Goal: Task Accomplishment & Management: Use online tool/utility

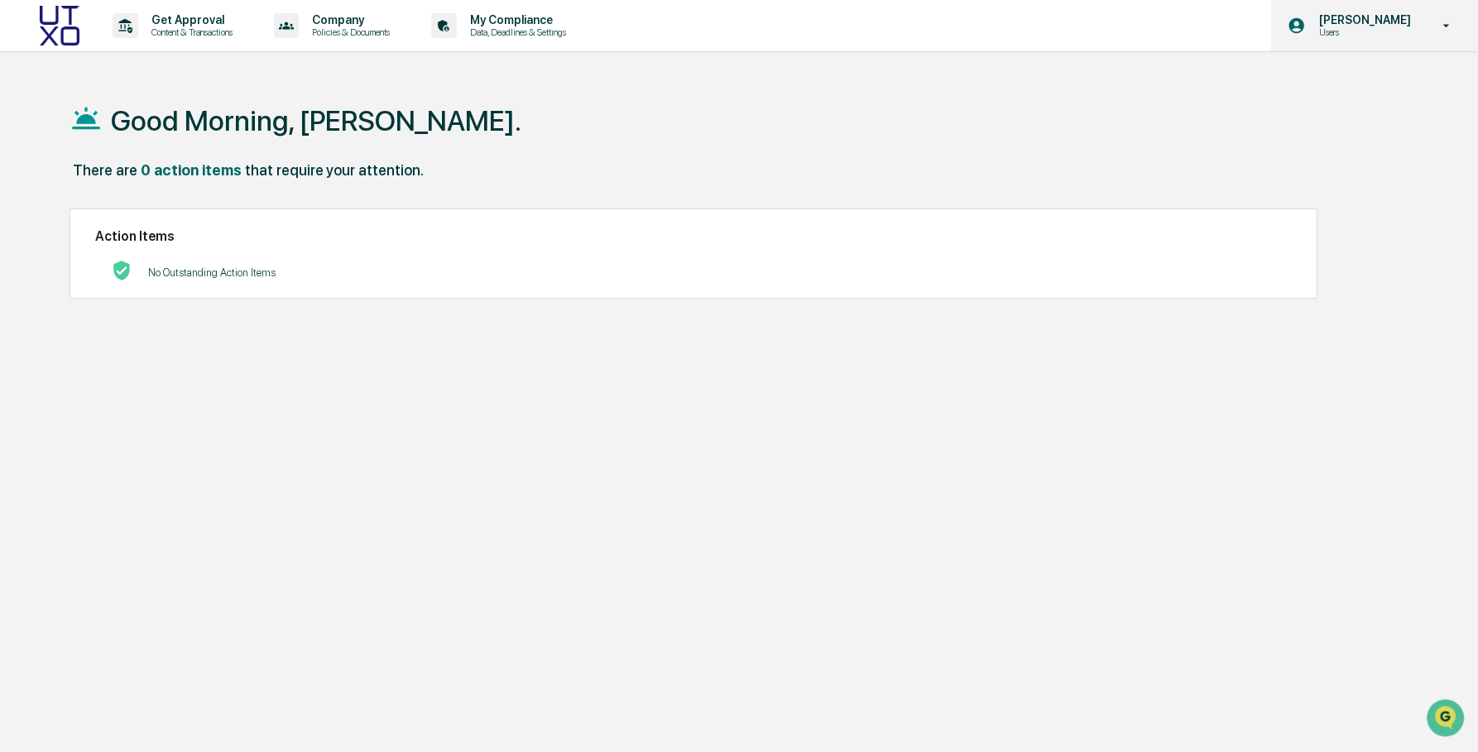
click at [1443, 22] on icon at bounding box center [1447, 26] width 29 height 16
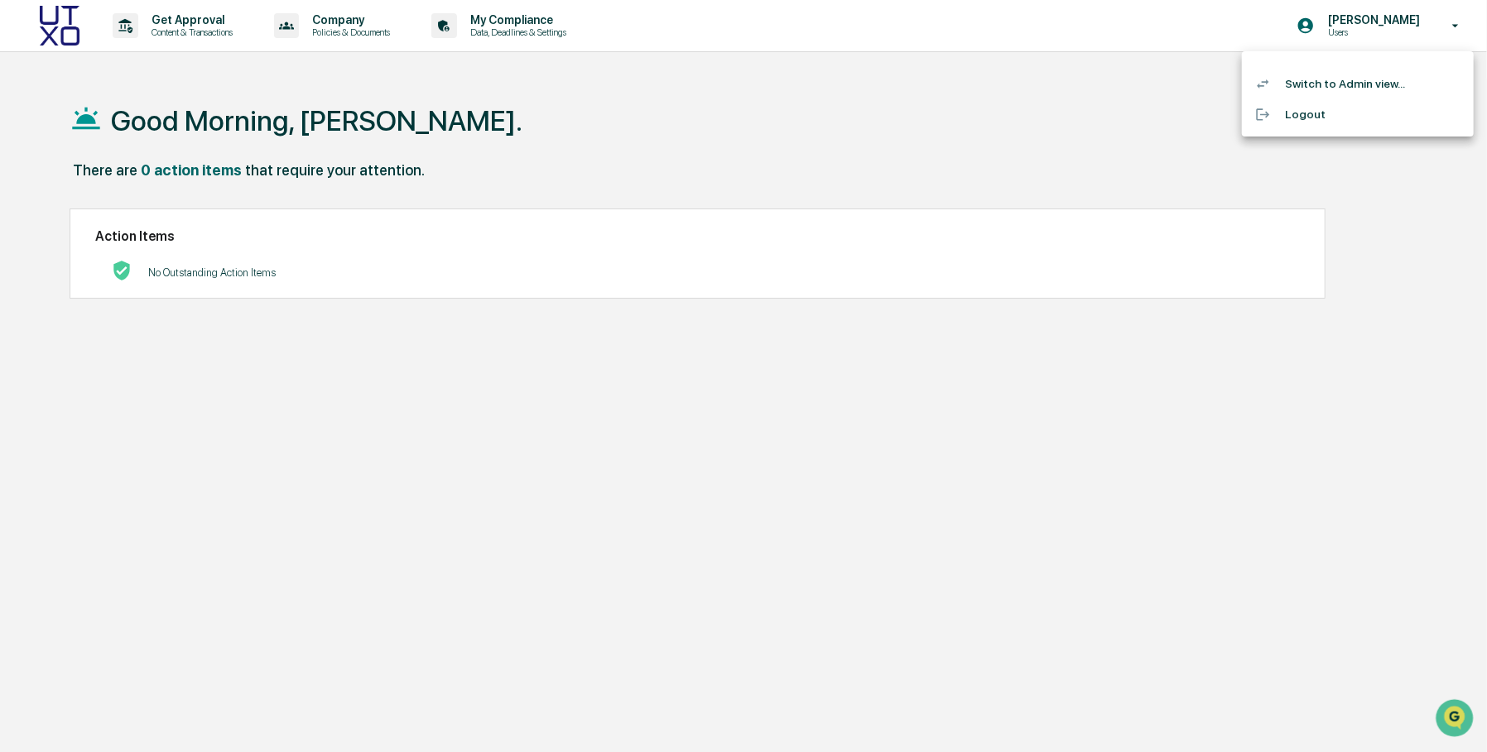
click at [882, 74] on div at bounding box center [743, 376] width 1487 height 752
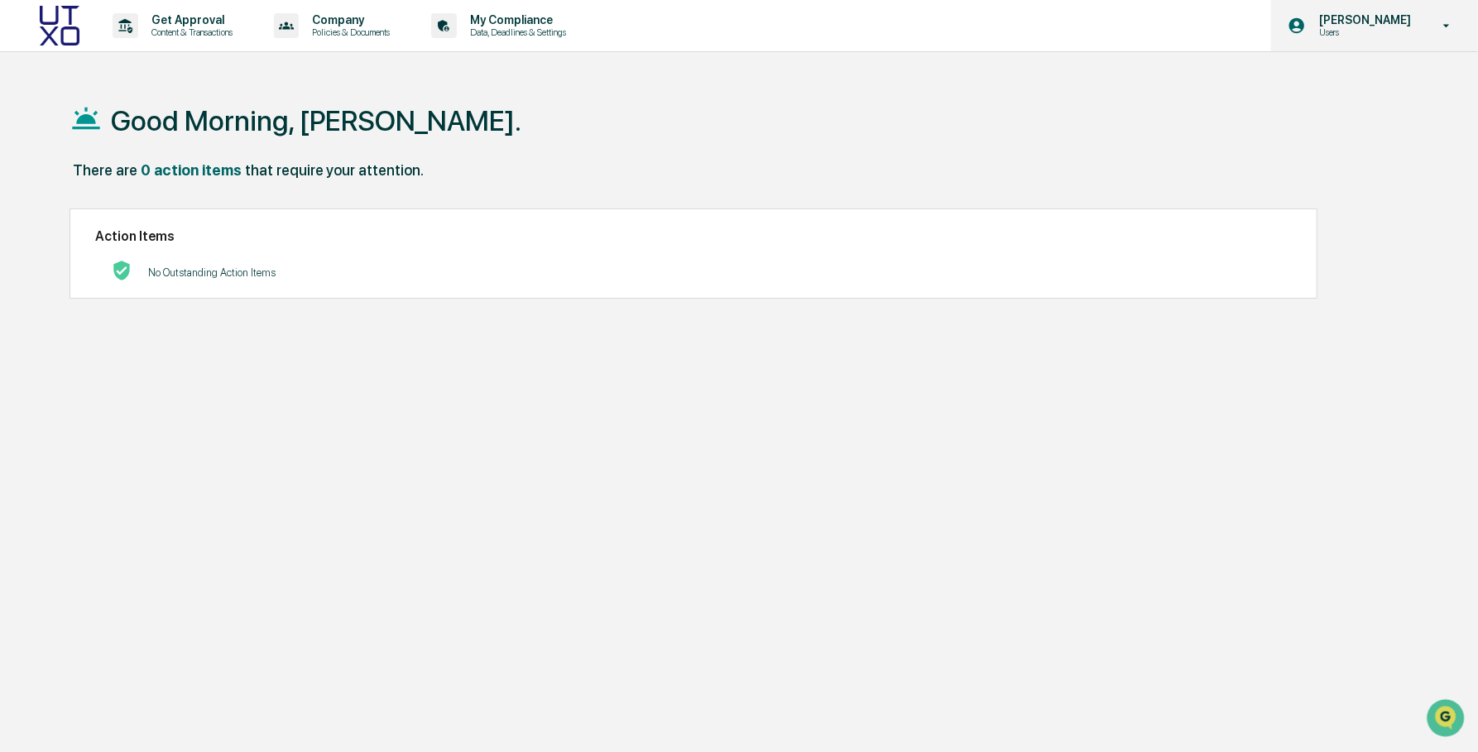
click at [1404, 28] on p "Users" at bounding box center [1362, 32] width 113 height 12
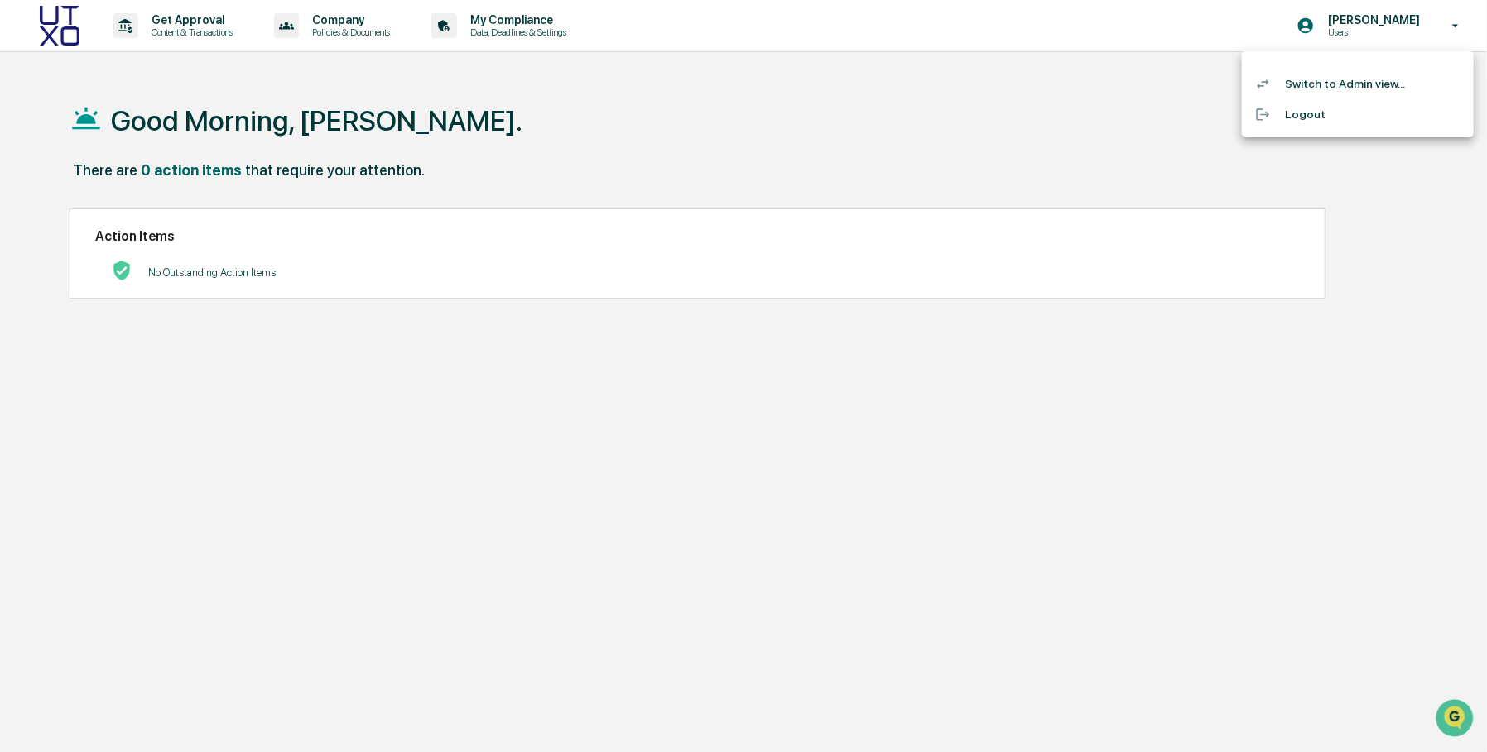
click at [1354, 109] on li "Logout" at bounding box center [1358, 114] width 232 height 31
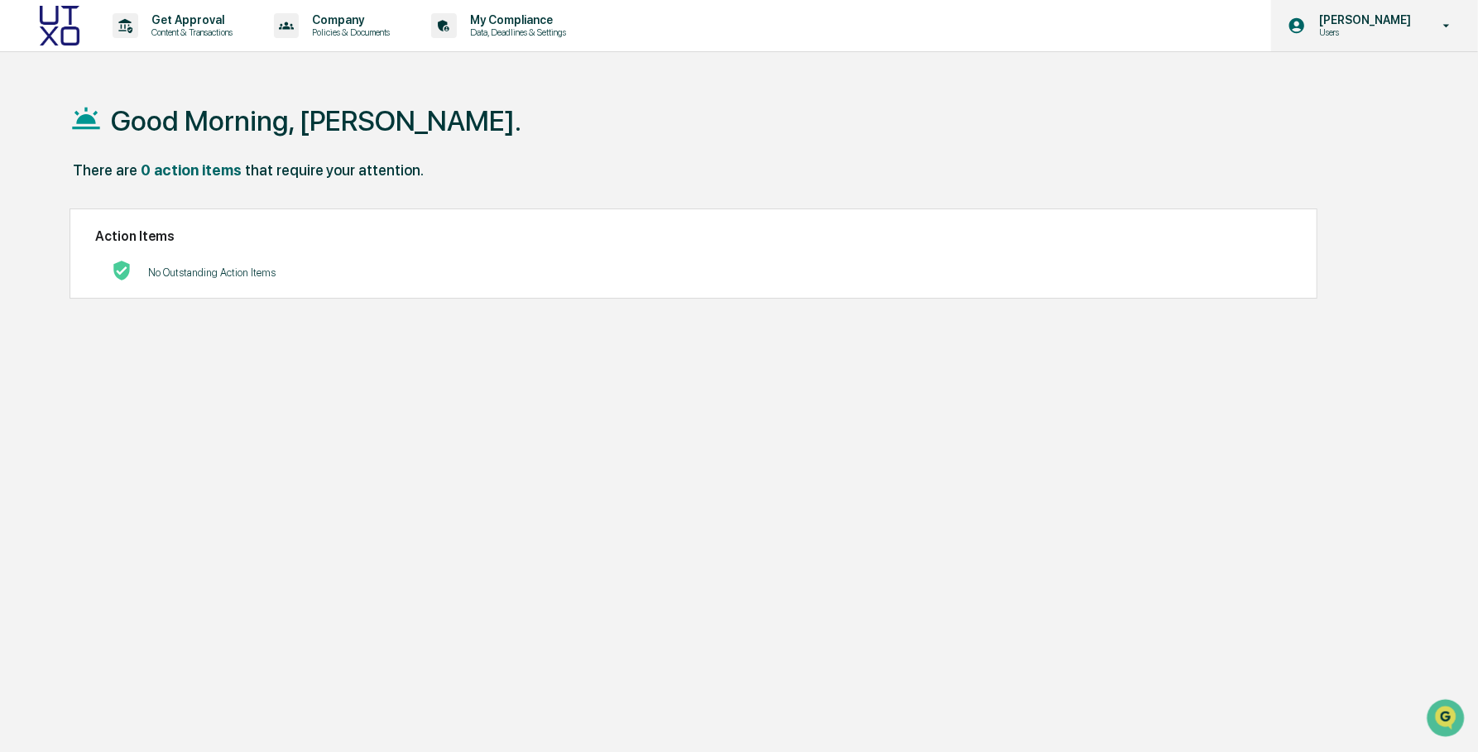
click at [1400, 17] on p "[PERSON_NAME]" at bounding box center [1362, 19] width 113 height 13
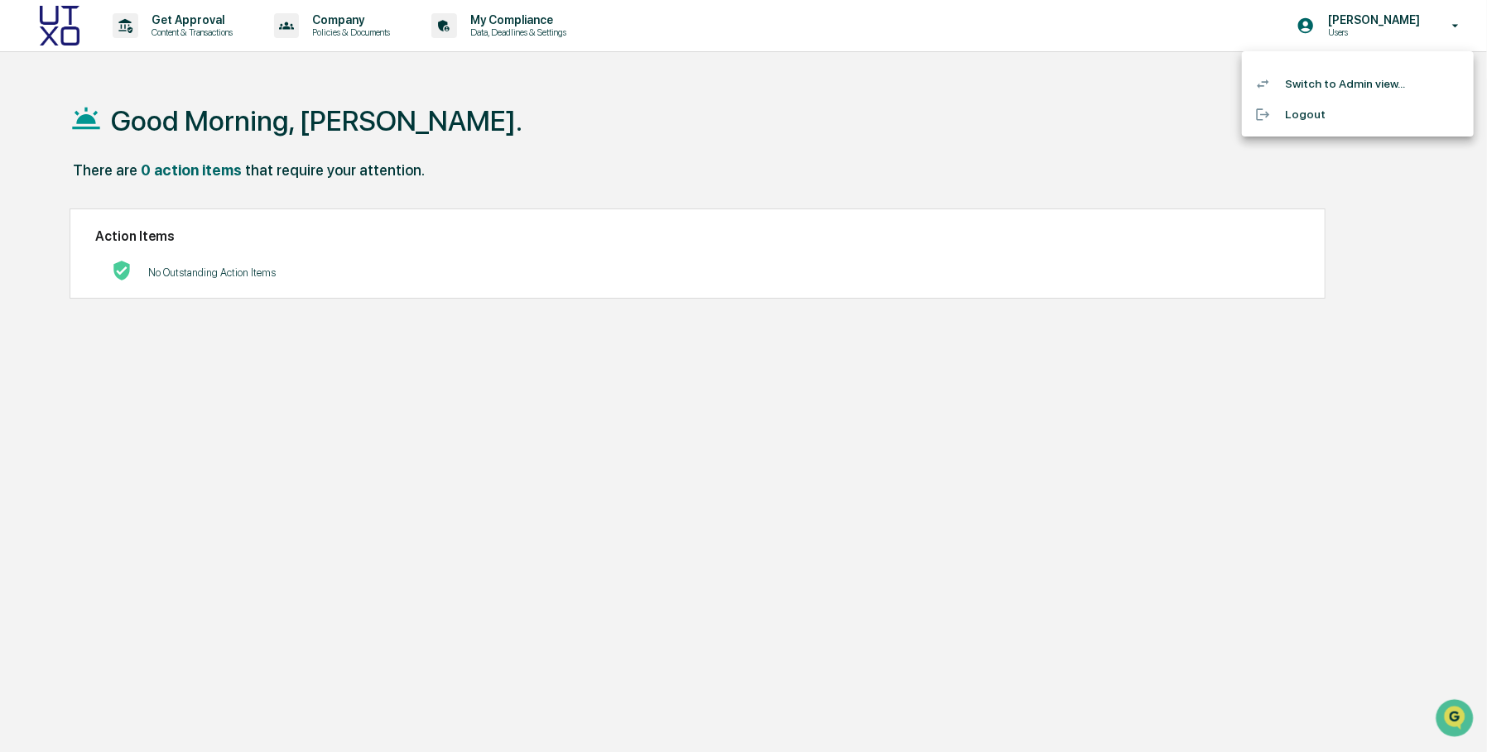
click at [1386, 88] on li "Switch to Admin view..." at bounding box center [1358, 84] width 232 height 31
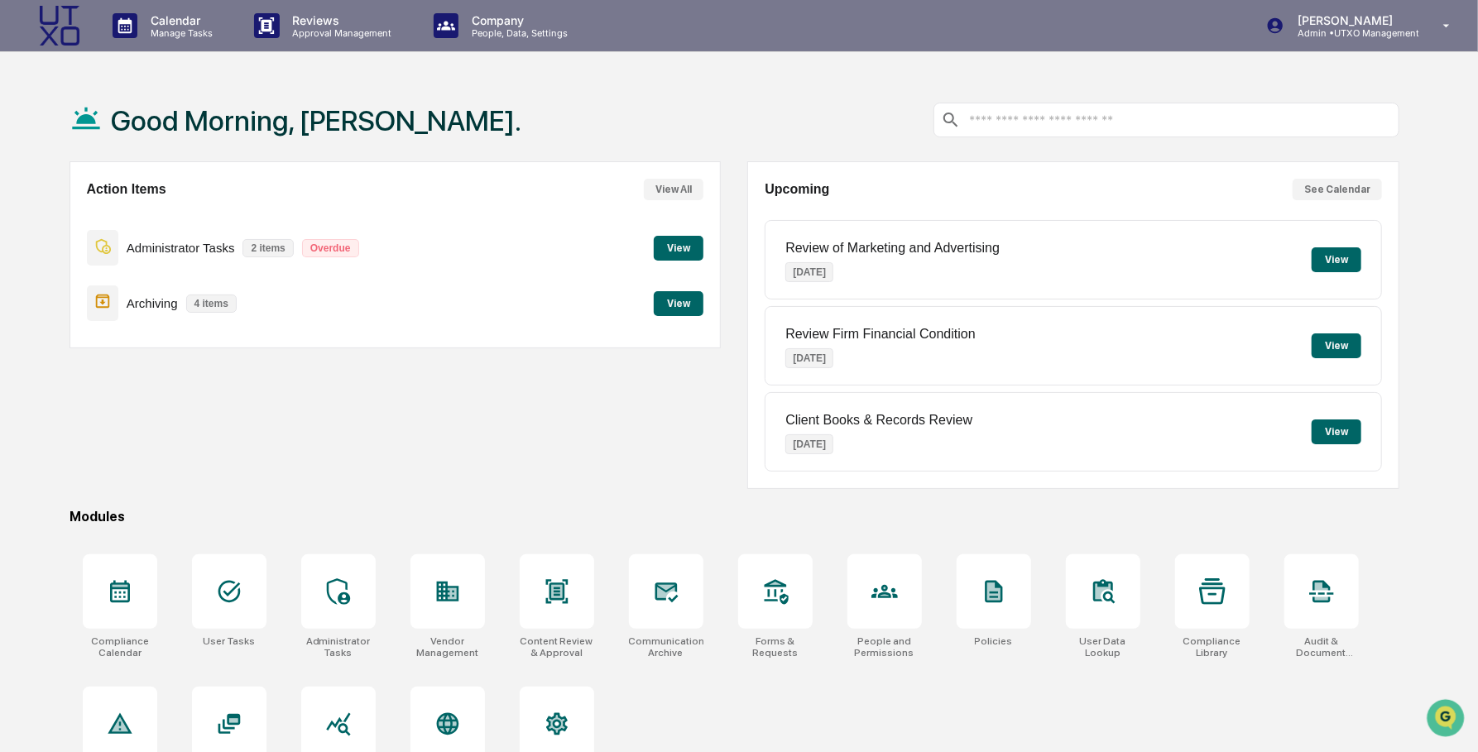
click at [670, 243] on button "View" at bounding box center [679, 248] width 50 height 25
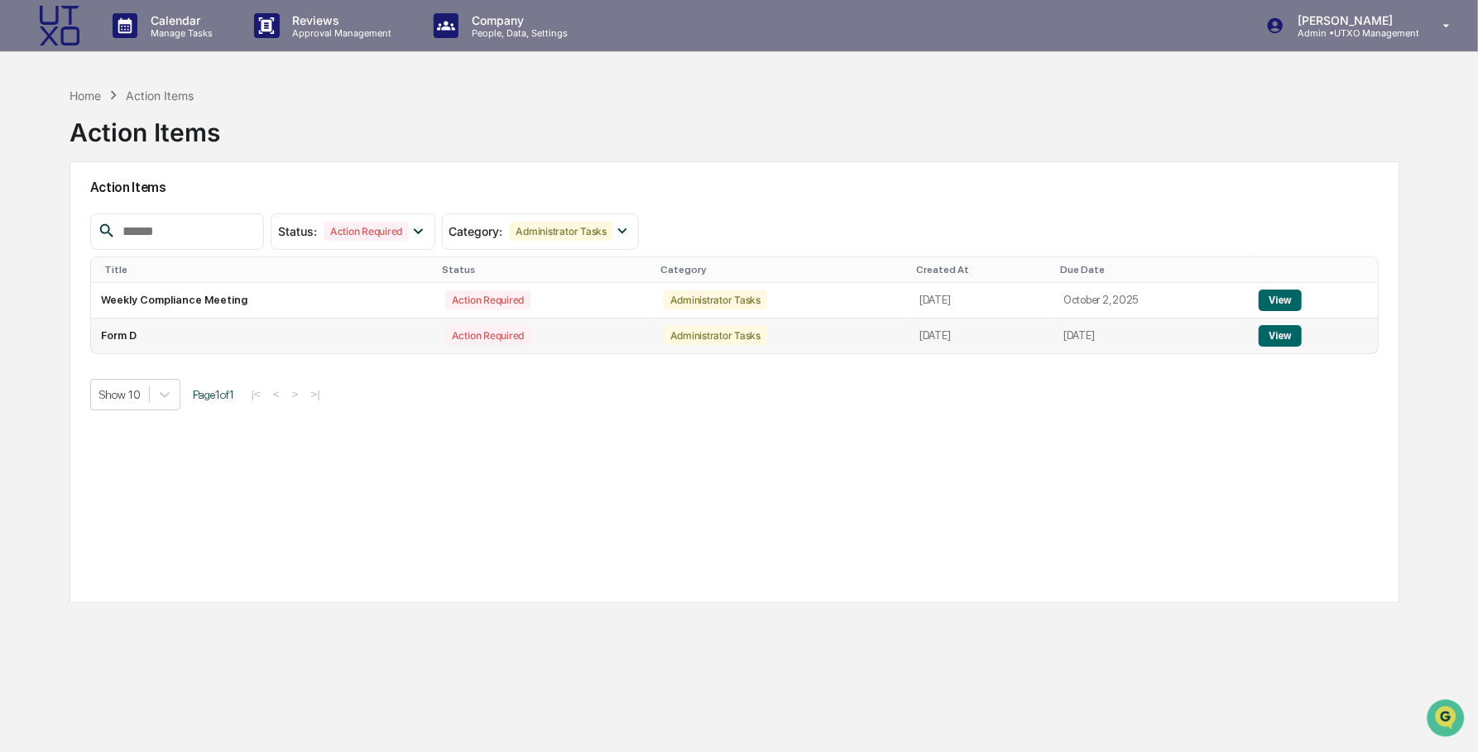
click at [1280, 334] on button "View" at bounding box center [1280, 336] width 42 height 22
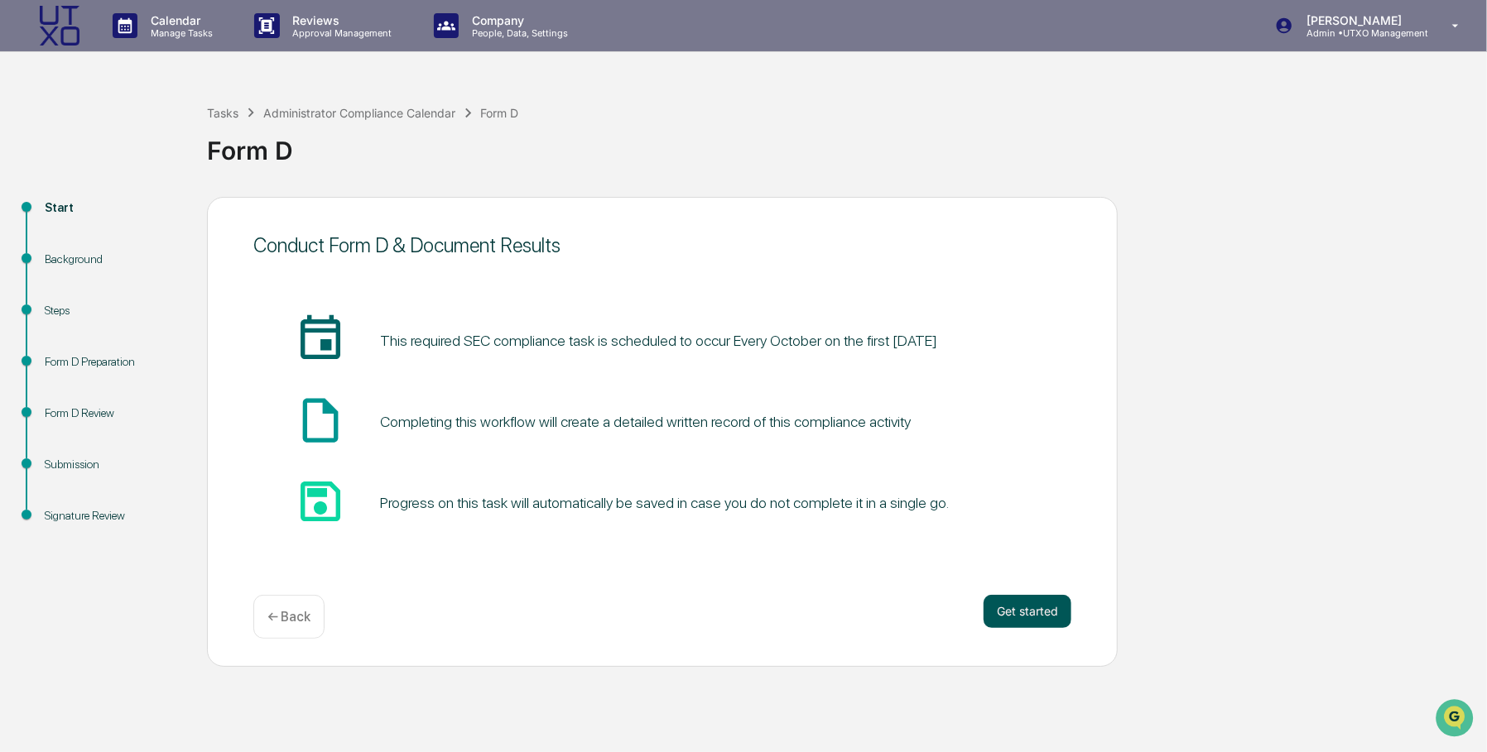
click at [1014, 612] on button "Get started" at bounding box center [1027, 611] width 88 height 33
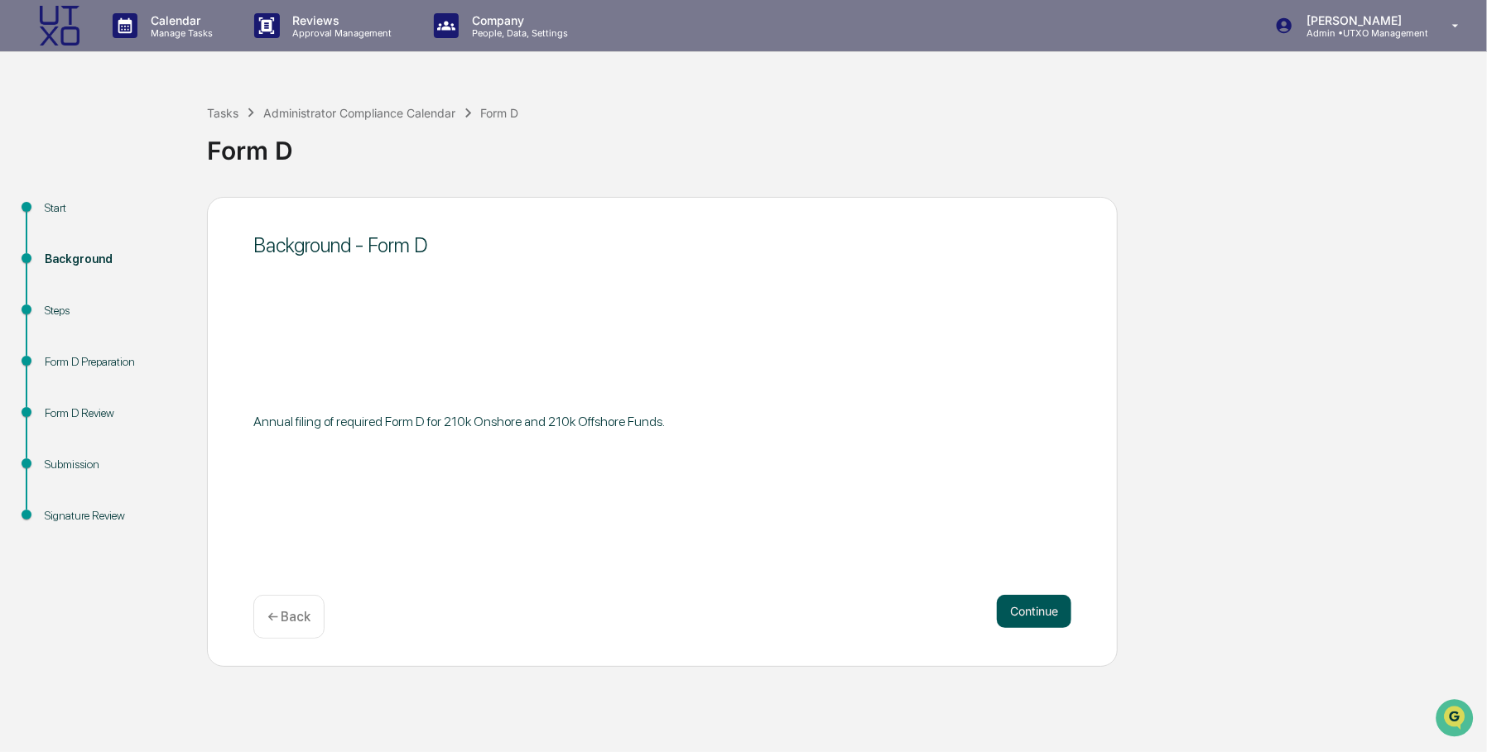
click at [1038, 616] on button "Continue" at bounding box center [1034, 611] width 74 height 33
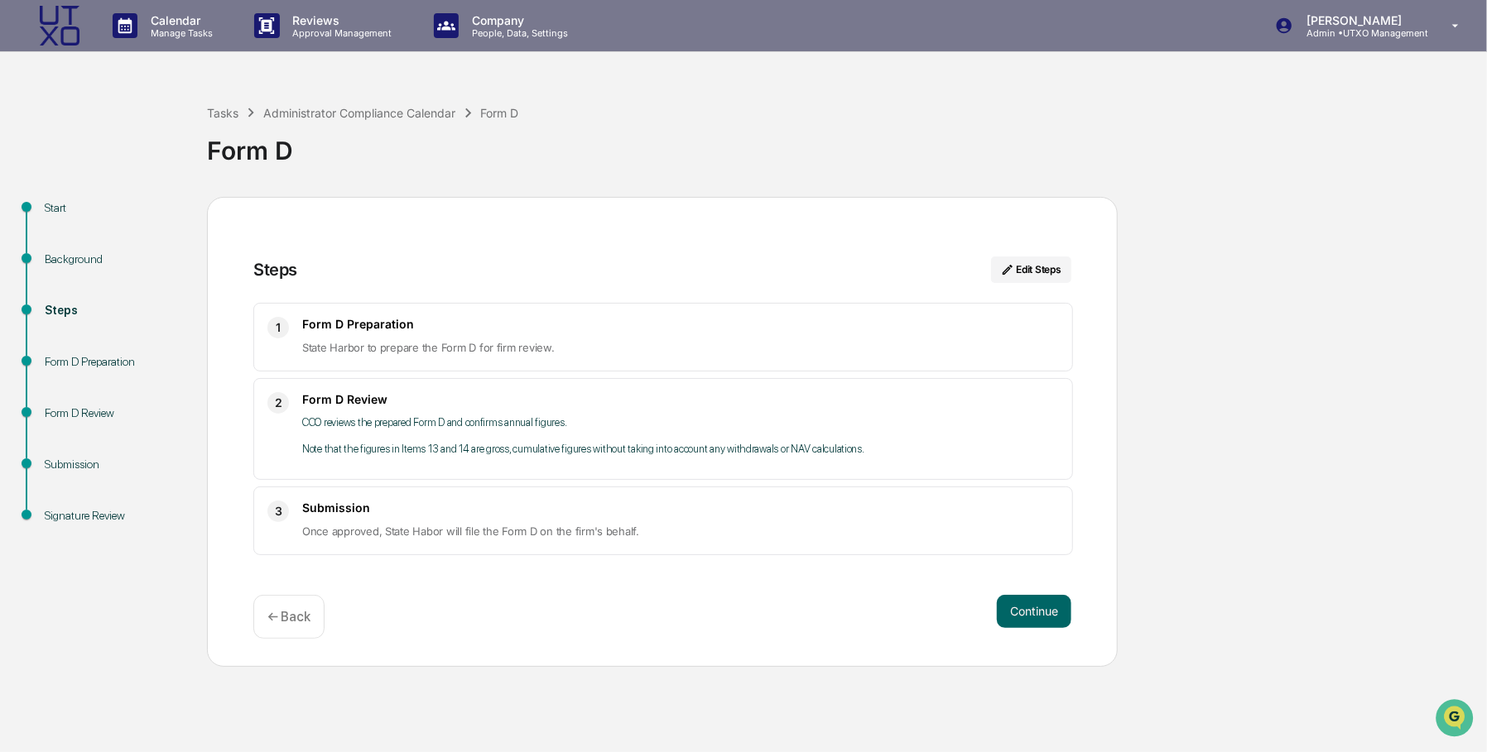
click at [1038, 616] on button "Continue" at bounding box center [1034, 611] width 74 height 33
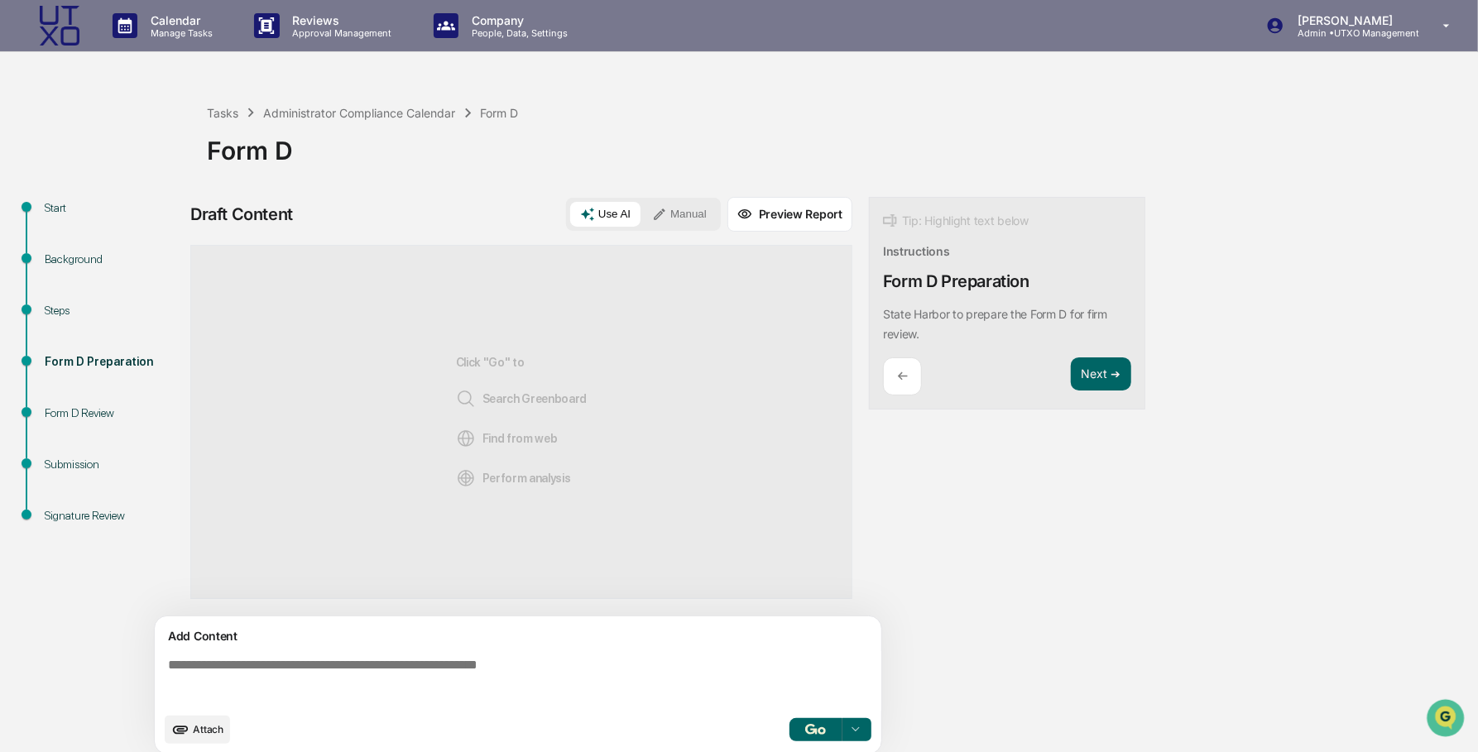
scroll to position [12, 0]
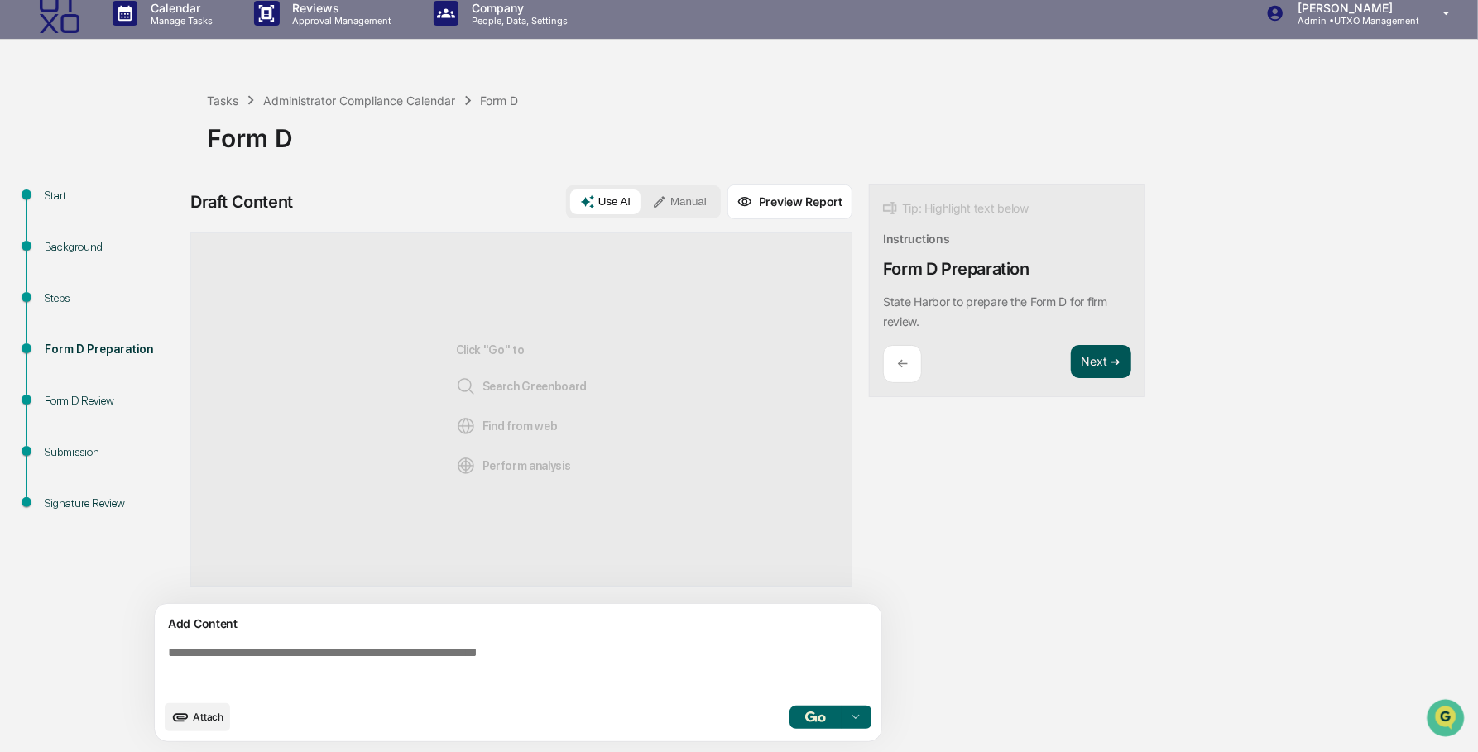
click at [1110, 365] on button "Next ➔" at bounding box center [1101, 362] width 60 height 34
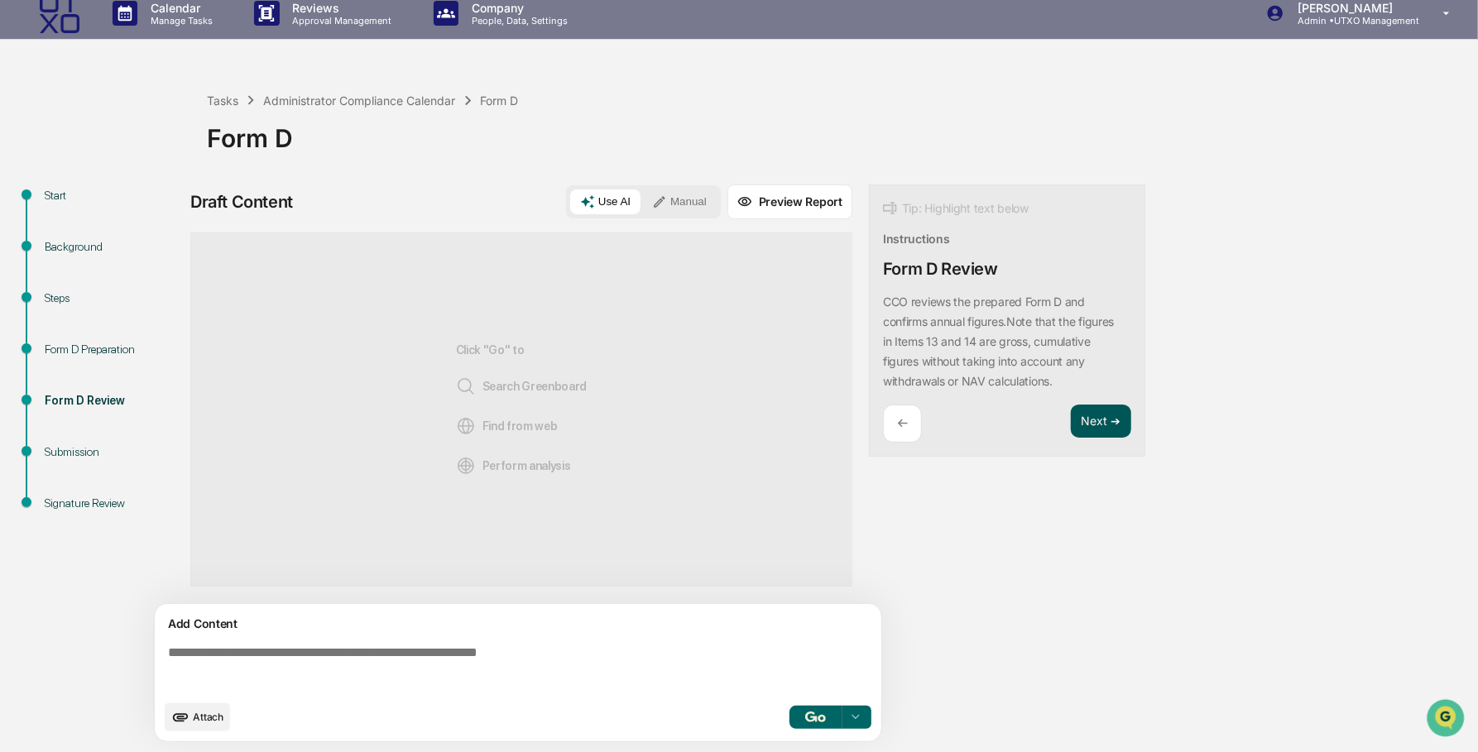
click at [1108, 420] on button "Next ➔" at bounding box center [1101, 422] width 60 height 34
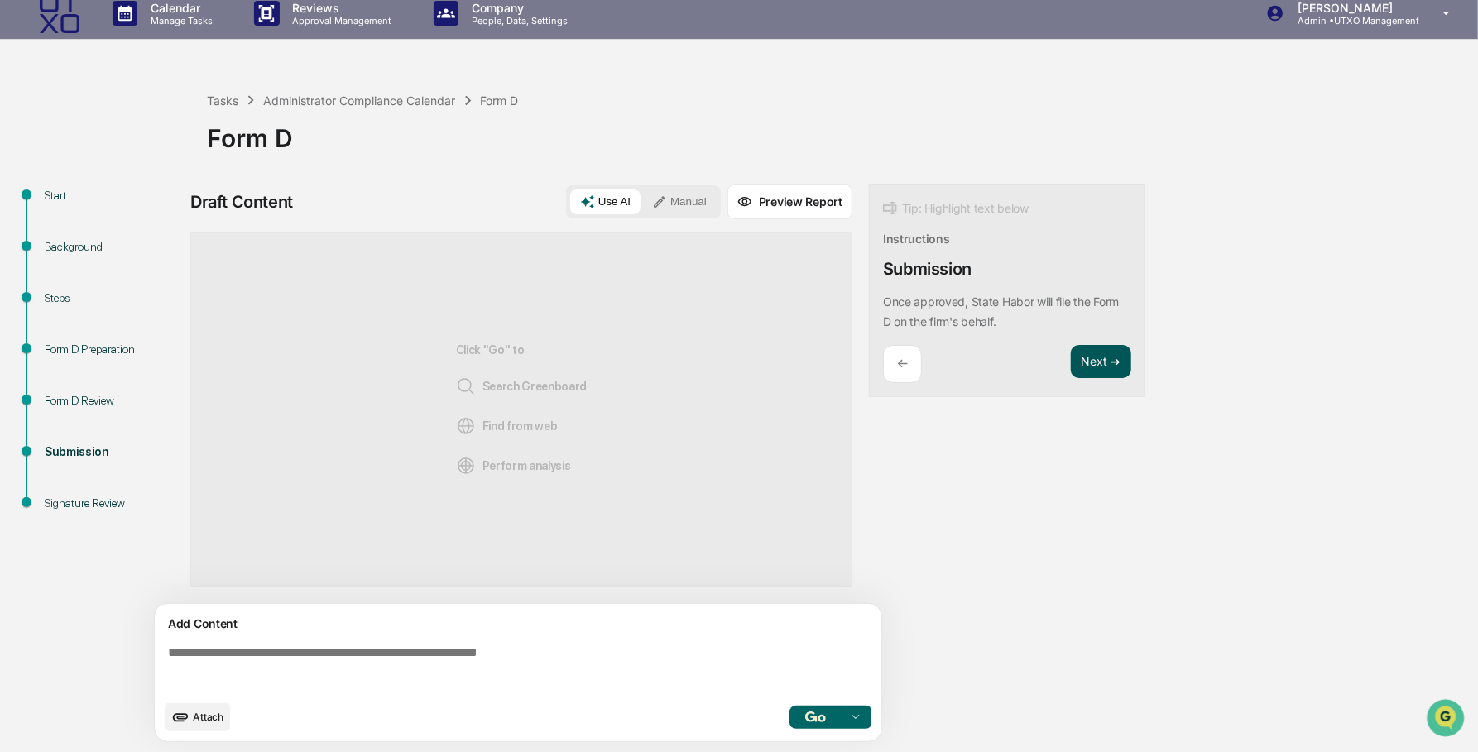
click at [1112, 362] on button "Next ➔" at bounding box center [1101, 362] width 60 height 34
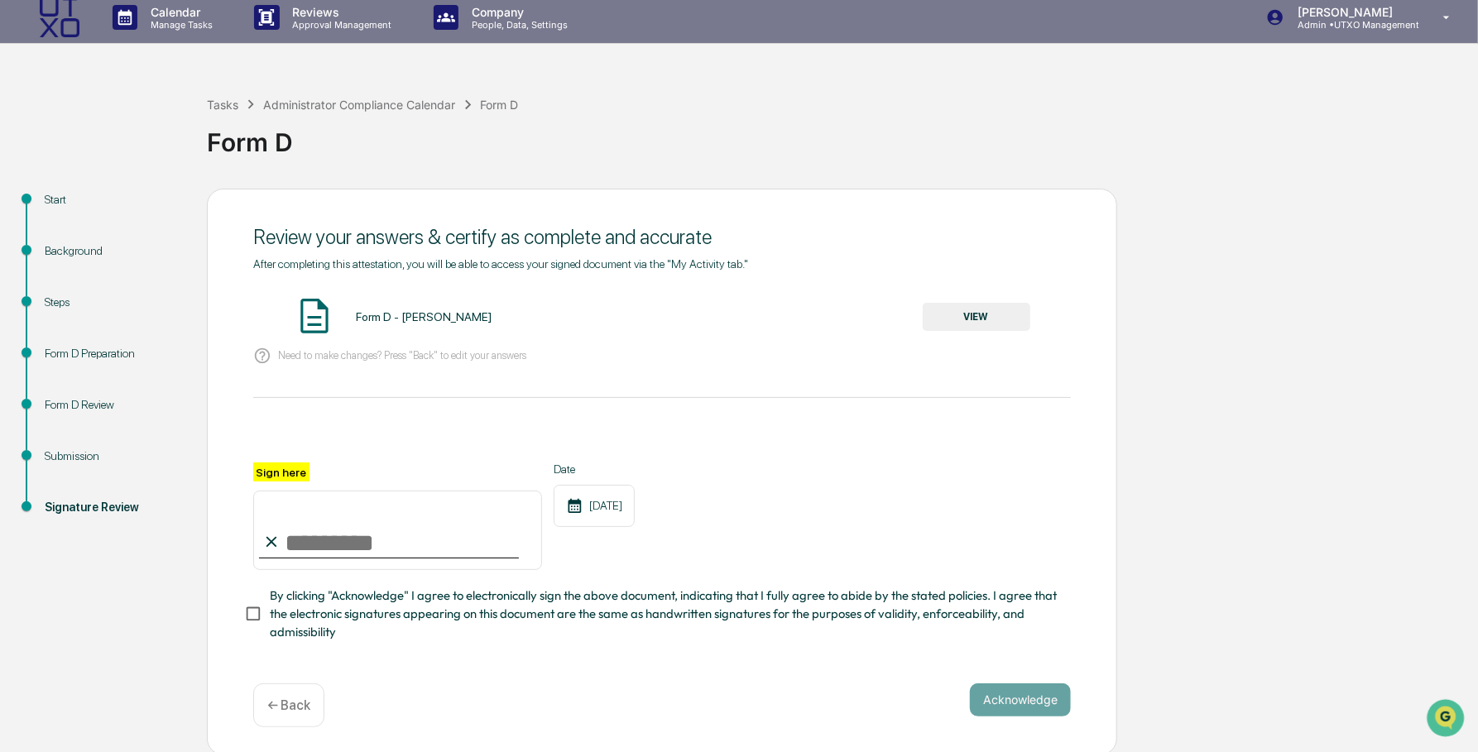
scroll to position [10, 0]
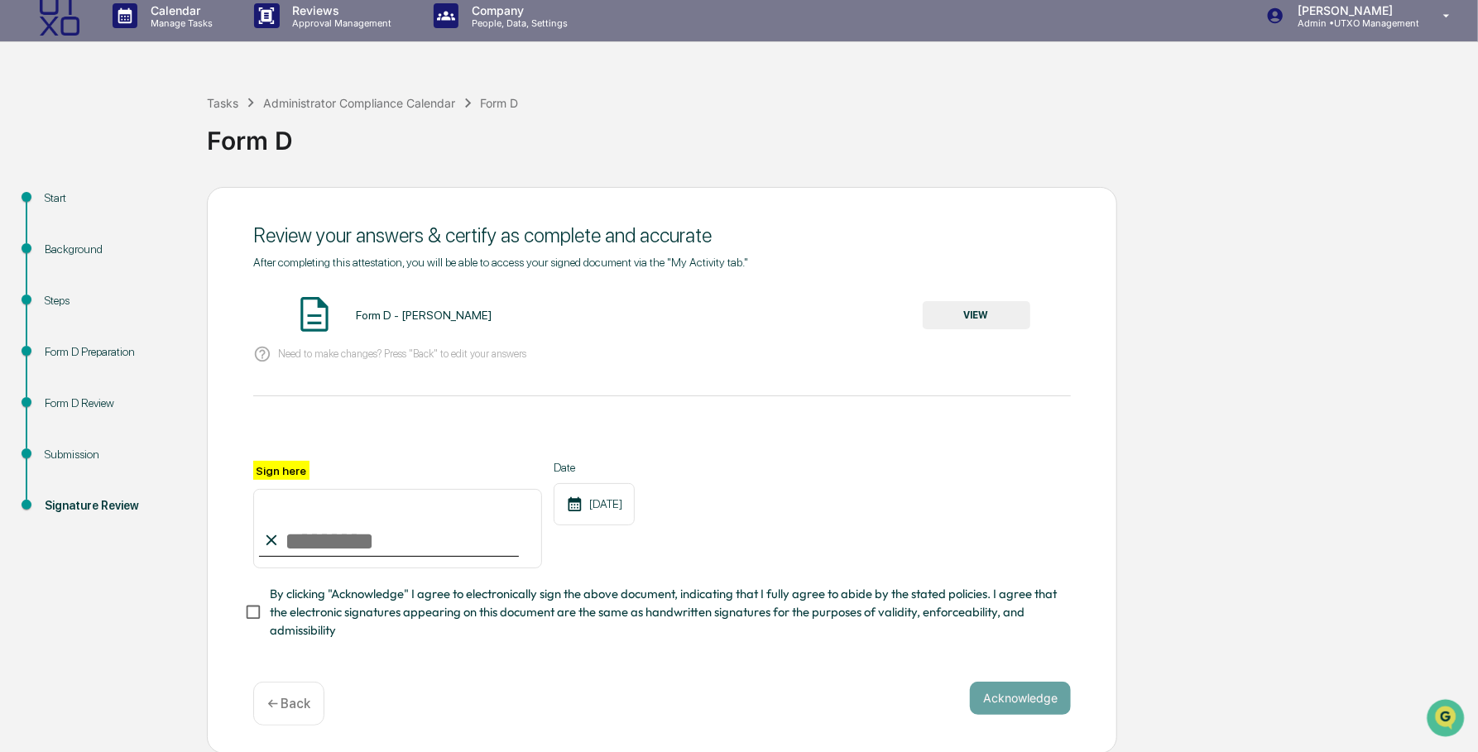
click at [977, 318] on button "VIEW" at bounding box center [977, 315] width 108 height 28
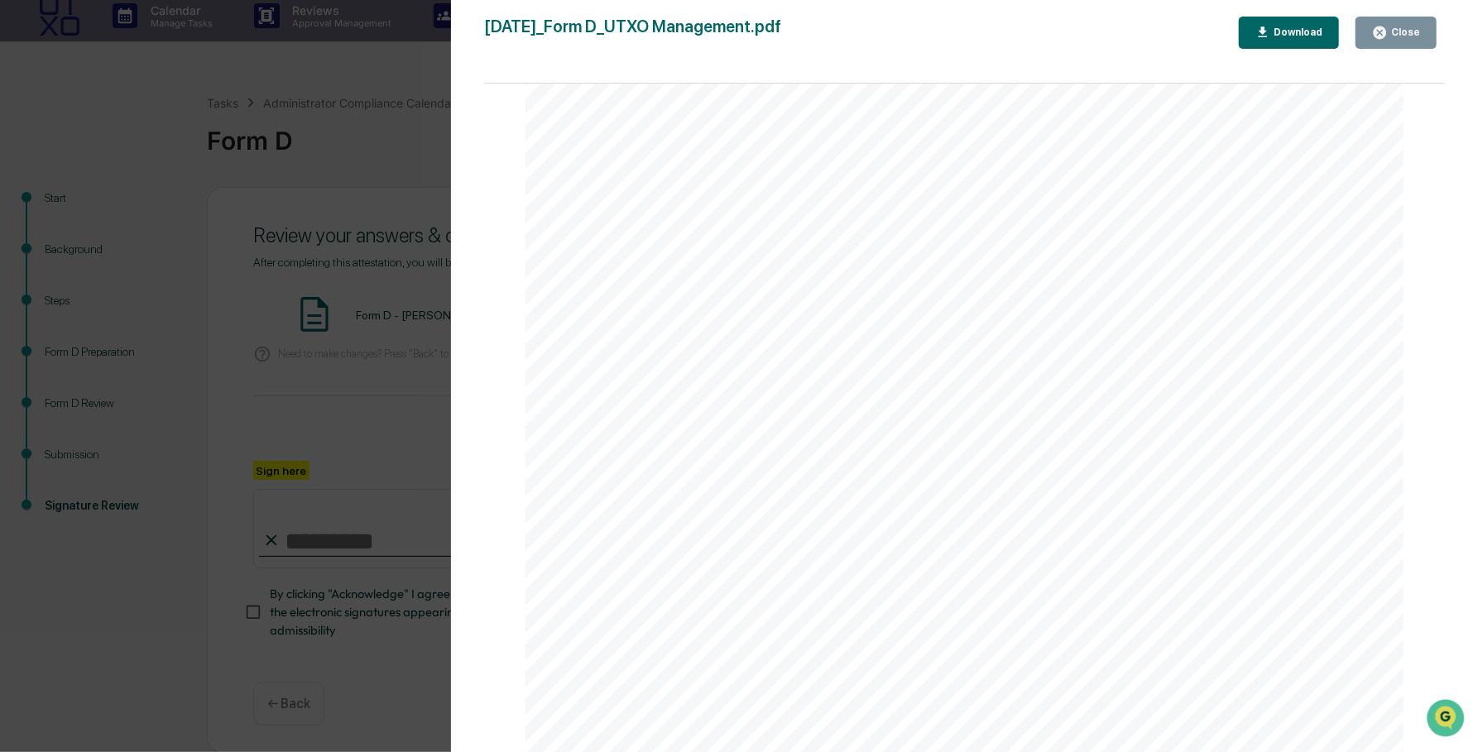
scroll to position [611, 0]
click at [422, 111] on div "Version History [DATE] 05:31 PM [PERSON_NAME] [DATE]_Form D_UTXO Management.pdf…" at bounding box center [739, 376] width 1478 height 752
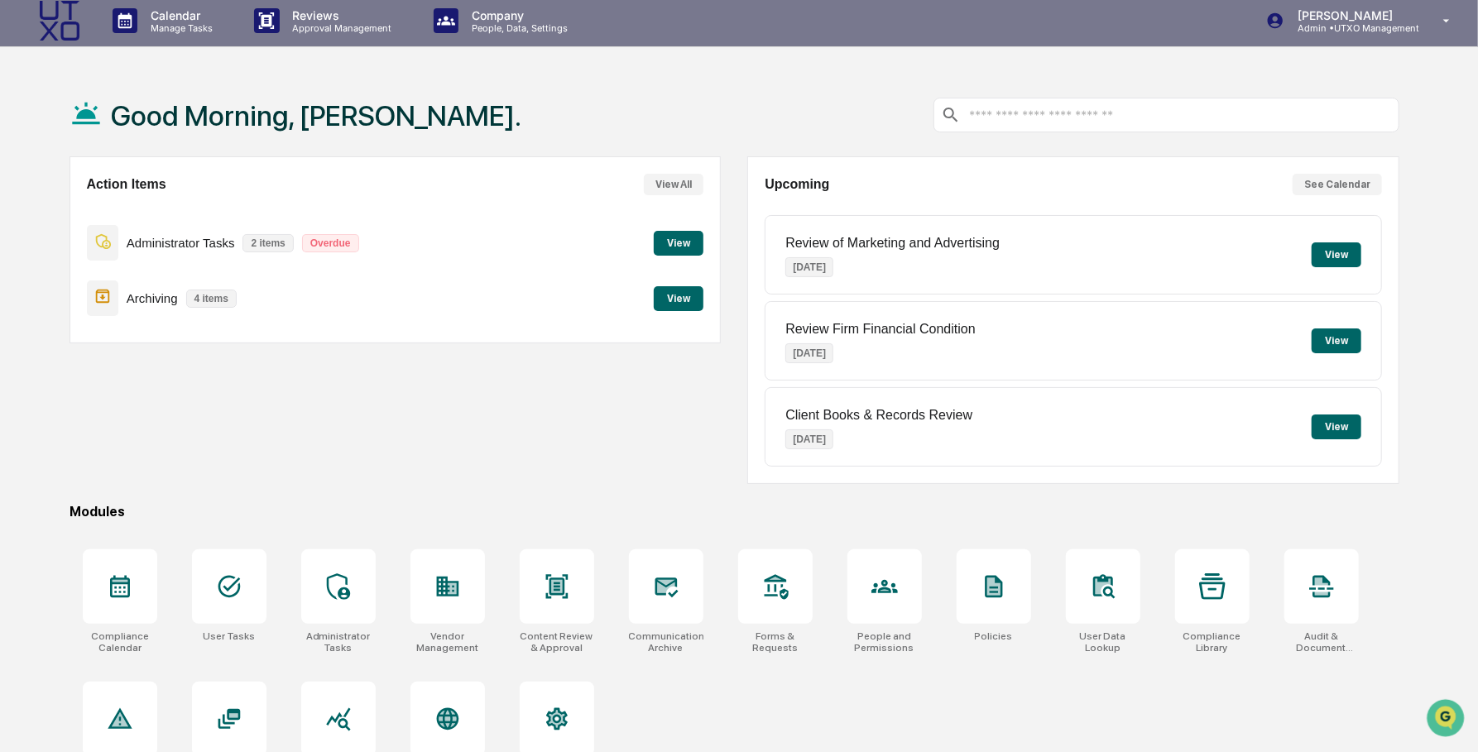
scroll to position [6, 0]
click at [254, 576] on div at bounding box center [229, 586] width 74 height 74
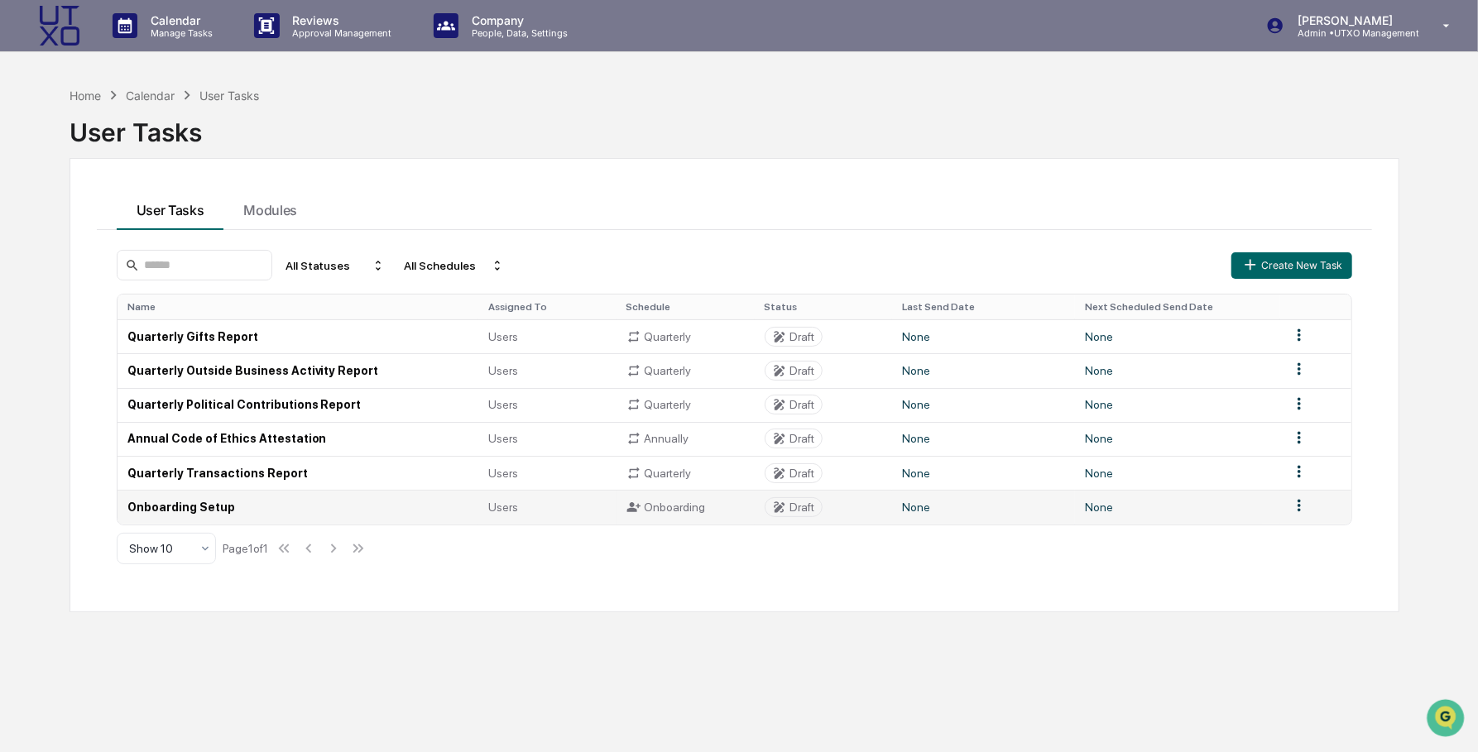
click at [211, 503] on td "Onboarding Setup" at bounding box center [298, 507] width 361 height 34
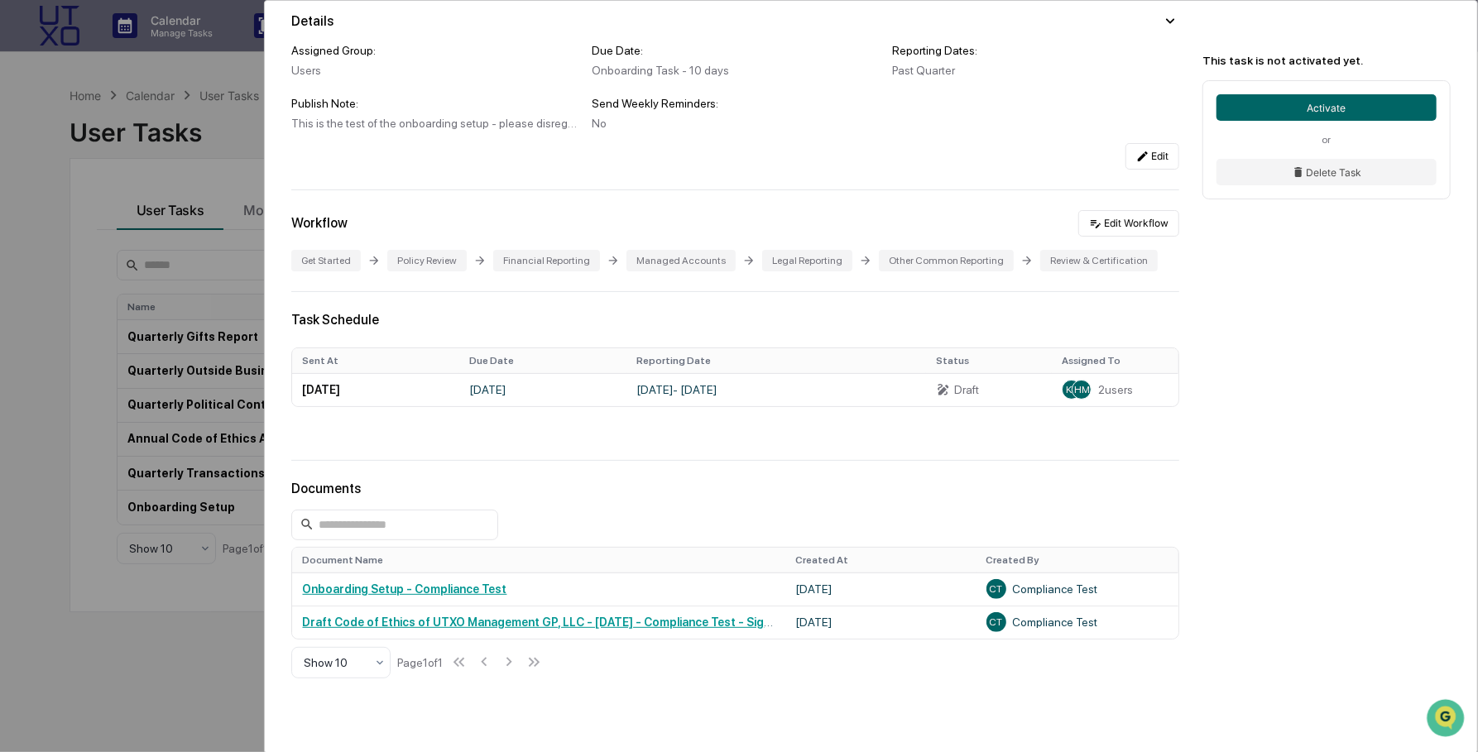
scroll to position [138, 0]
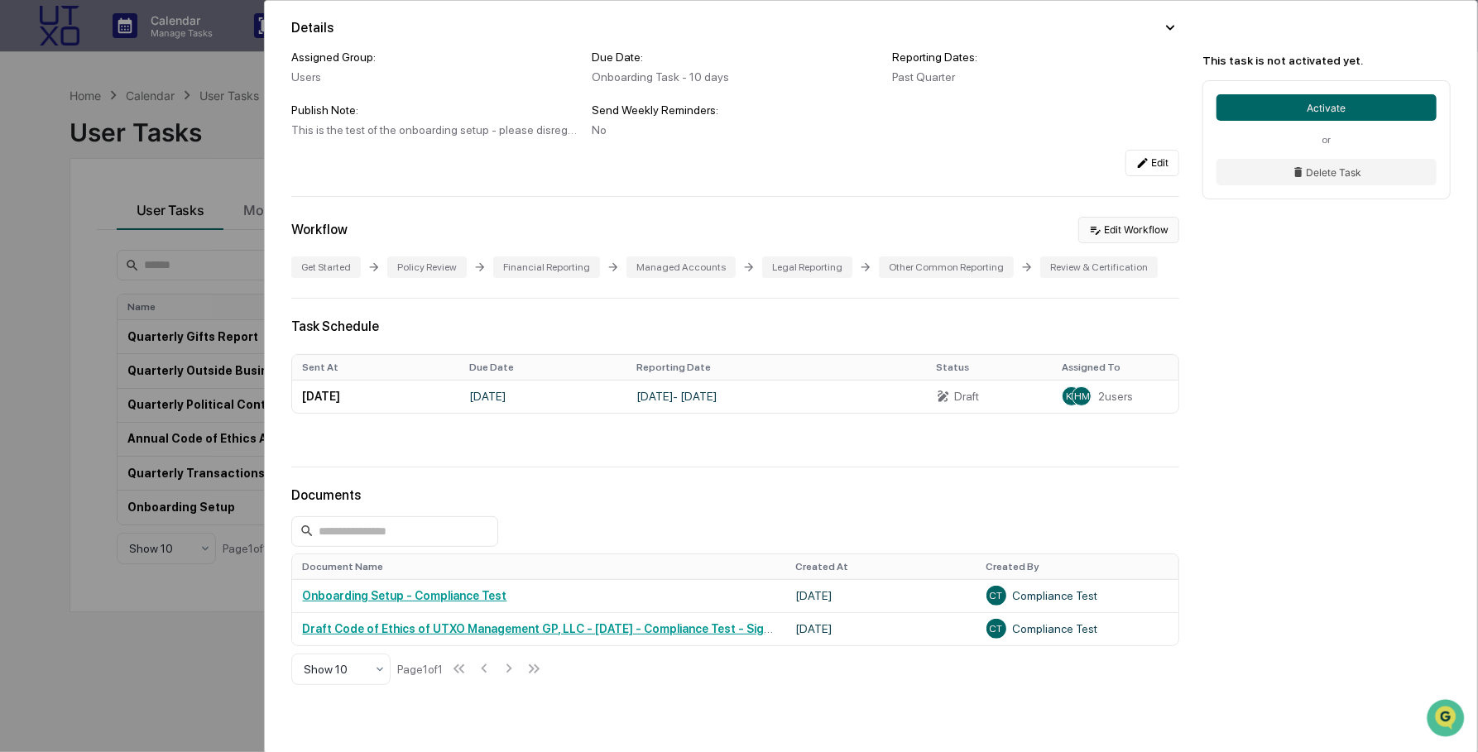
click at [1138, 219] on button "Edit Workflow" at bounding box center [1128, 230] width 101 height 26
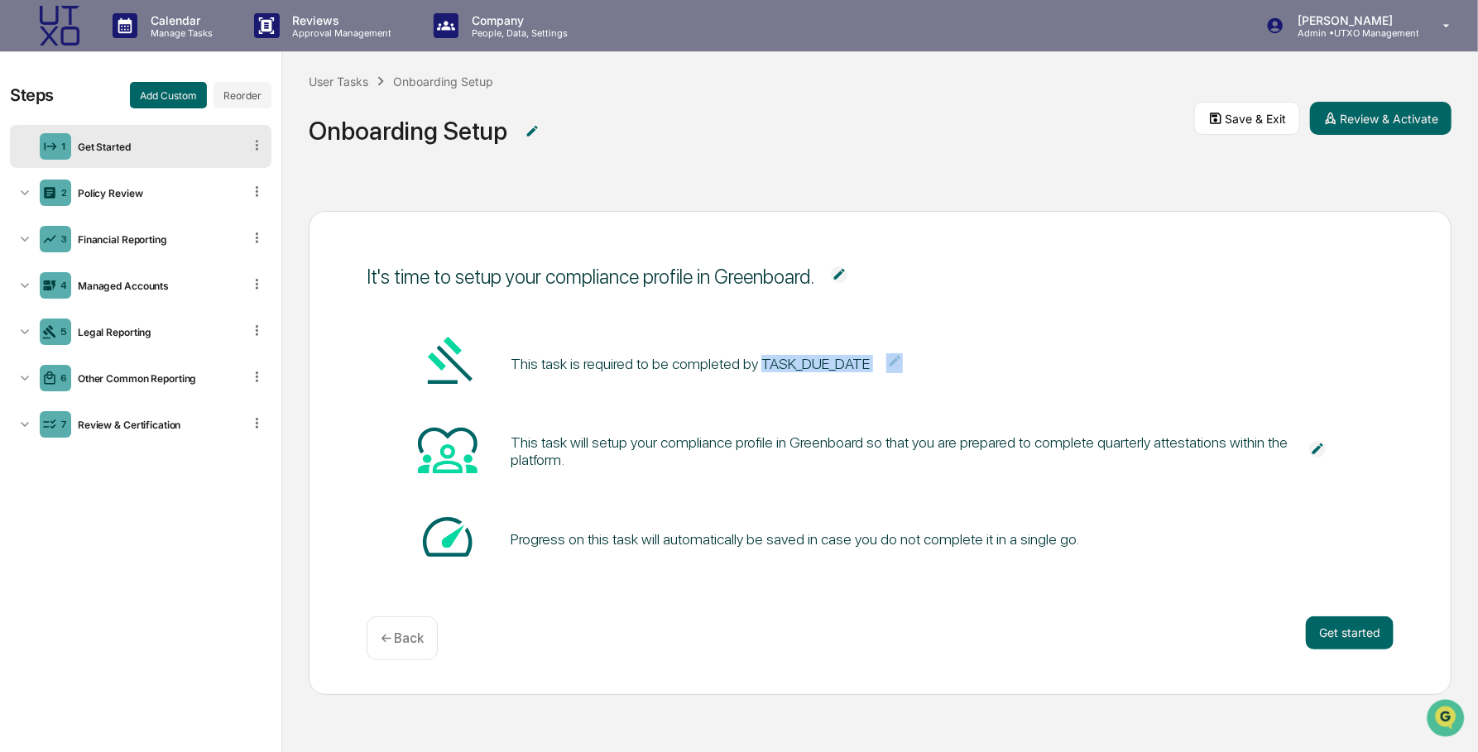
drag, startPoint x: 778, startPoint y: 361, endPoint x: 898, endPoint y: 361, distance: 120.0
click at [898, 361] on span "This task is required to be completed by TASK_DUE_DATE" at bounding box center [715, 364] width 409 height 32
